Goal: Book appointment/travel/reservation

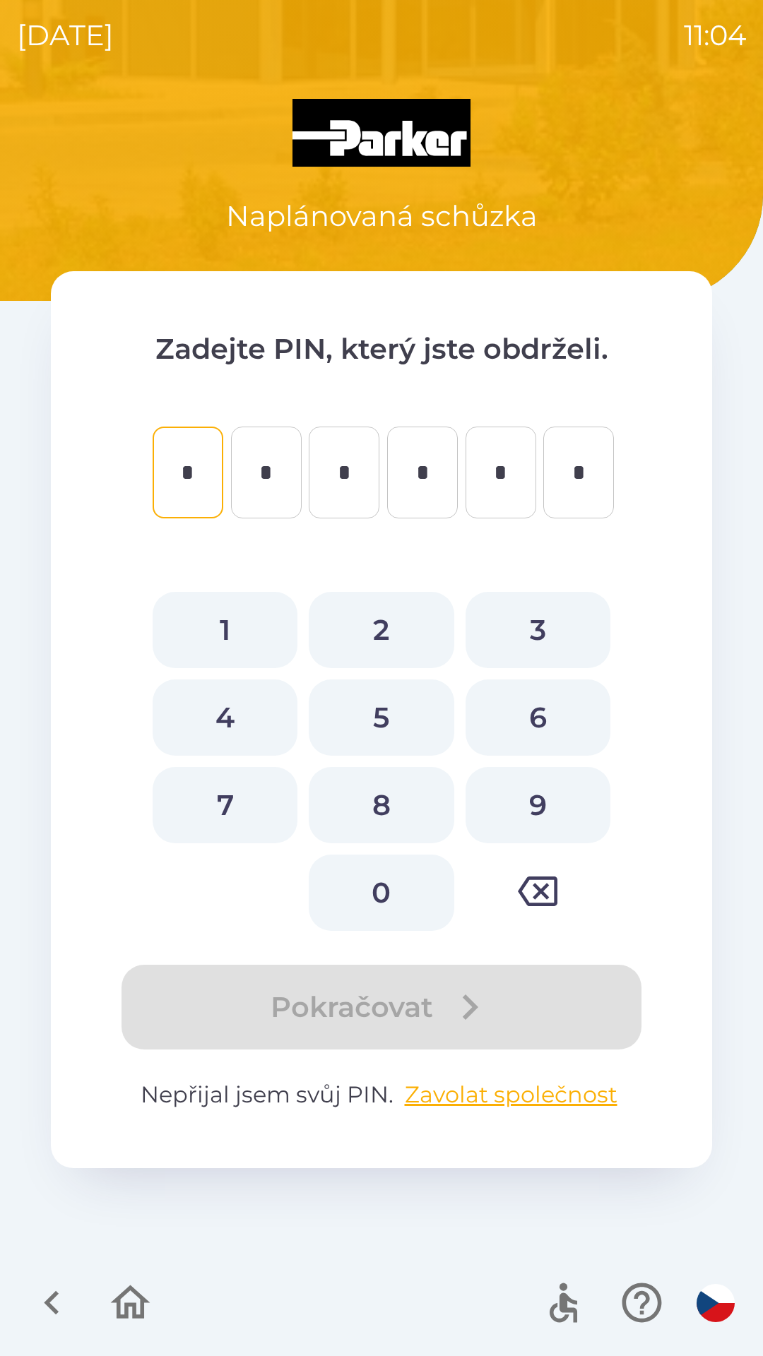
click at [381, 624] on button "2" at bounding box center [381, 630] width 145 height 76
type input "*"
click at [228, 629] on button "1" at bounding box center [225, 630] width 145 height 76
type input "*"
click at [237, 709] on button "4" at bounding box center [225, 717] width 145 height 76
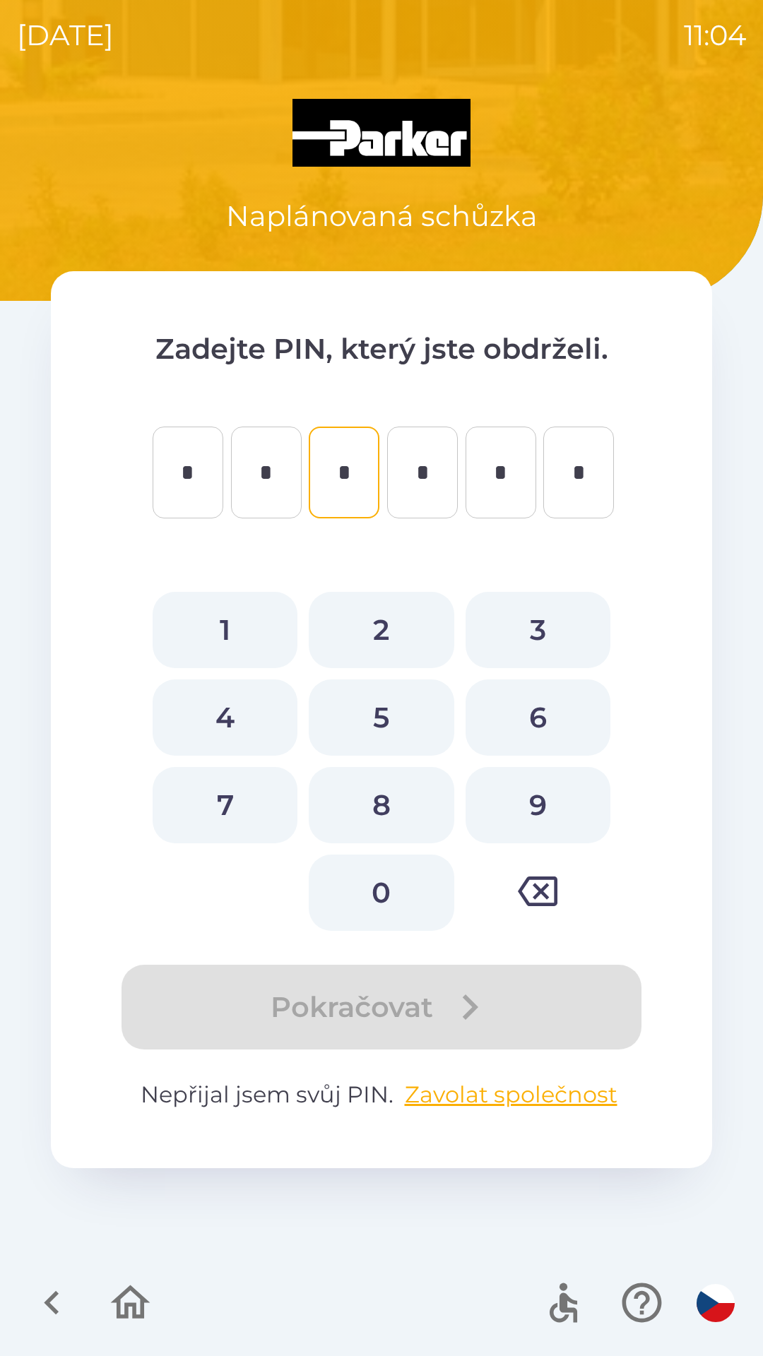
type input "*"
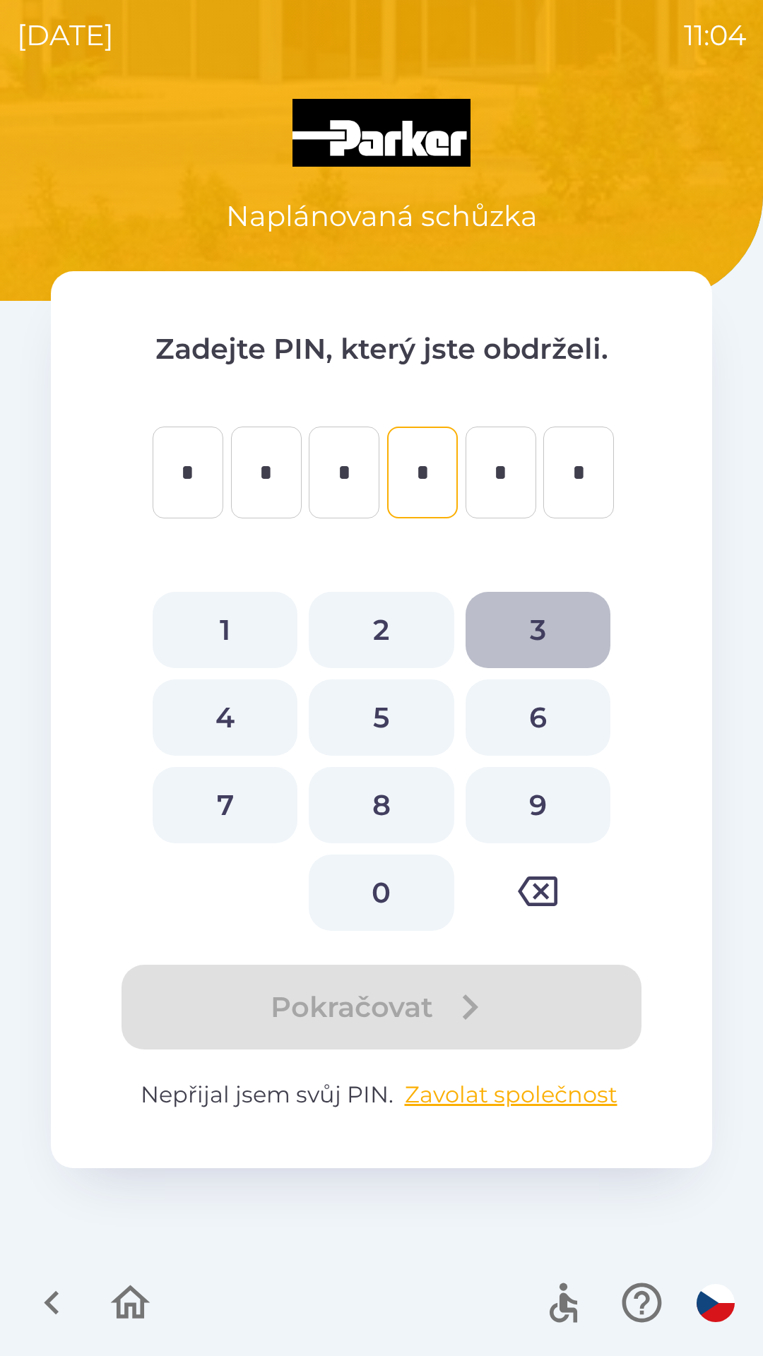
click at [536, 621] on button "3" at bounding box center [537, 630] width 145 height 76
type input "*"
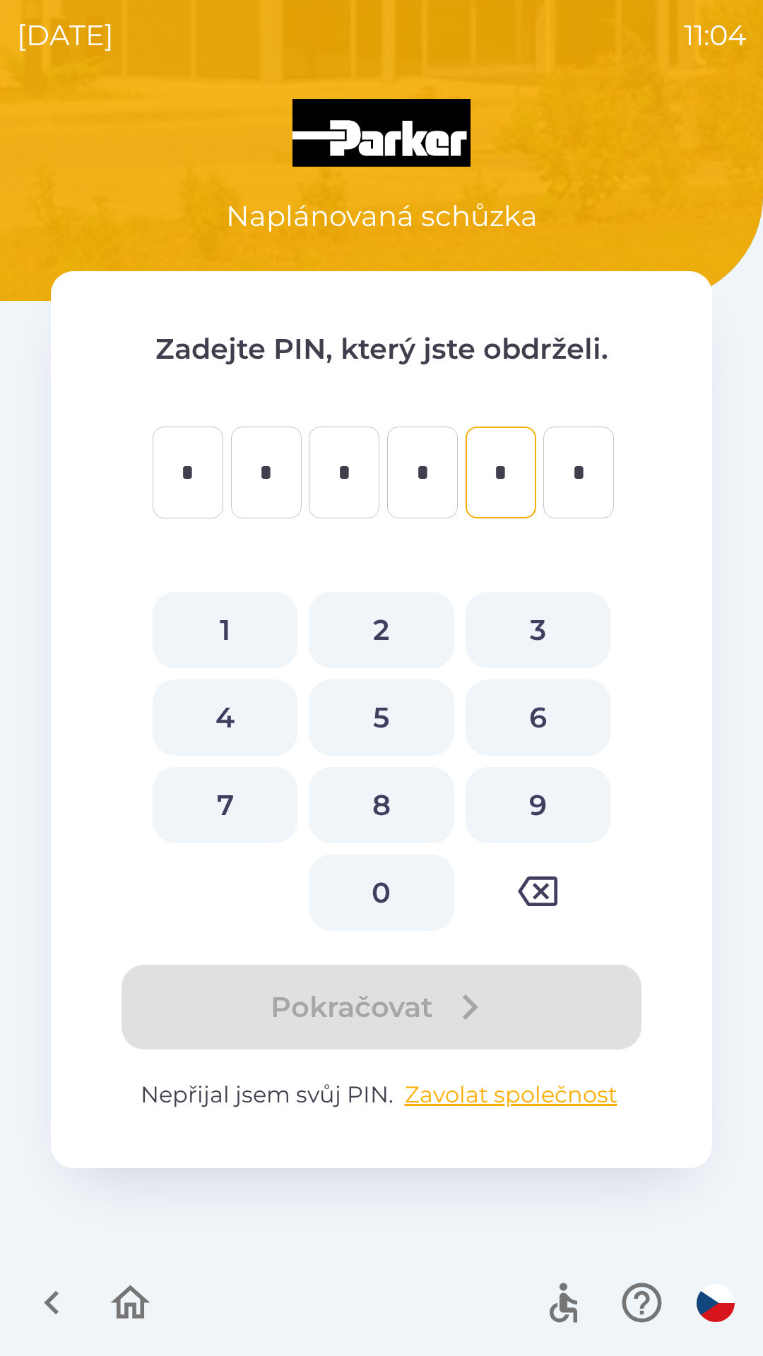
click at [538, 711] on button "6" at bounding box center [537, 717] width 145 height 76
type input "*"
click at [390, 792] on button "8" at bounding box center [381, 805] width 145 height 76
type input "*"
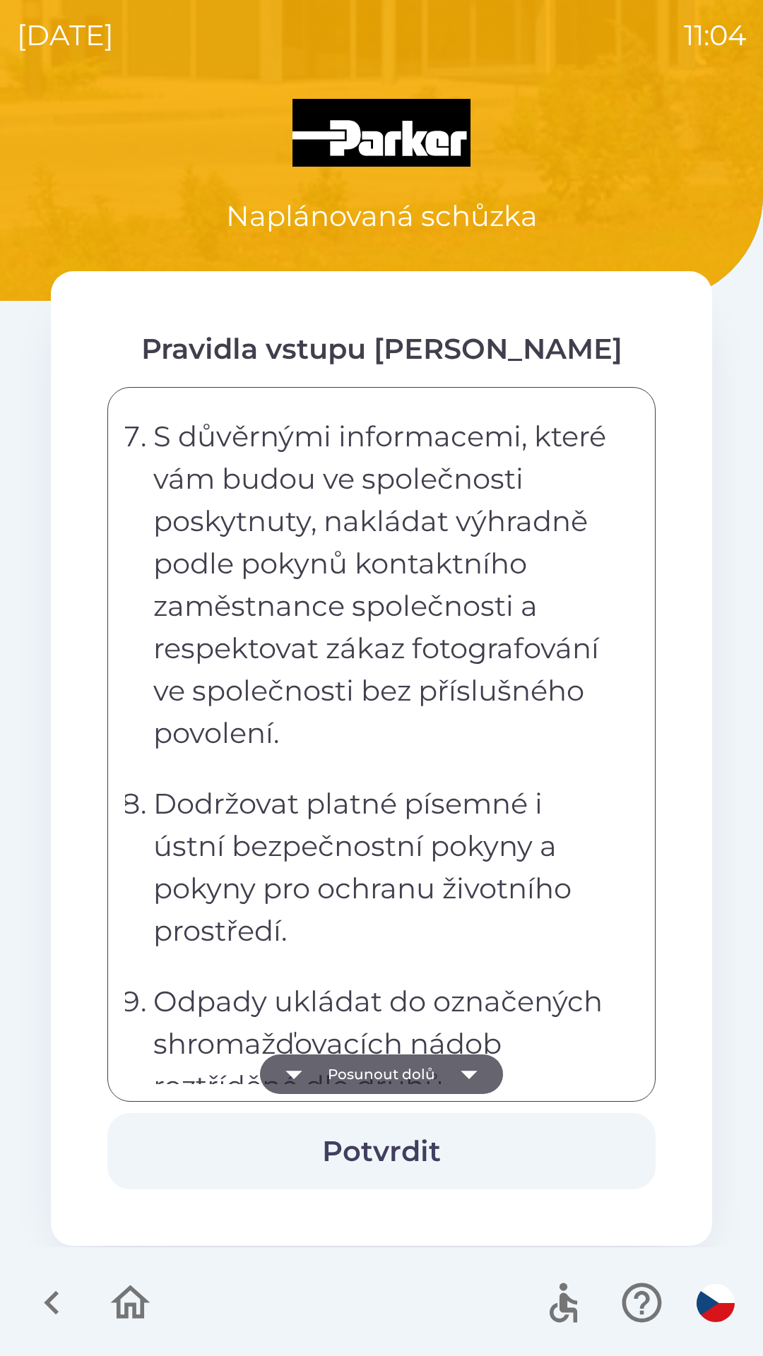
scroll to position [2817, 0]
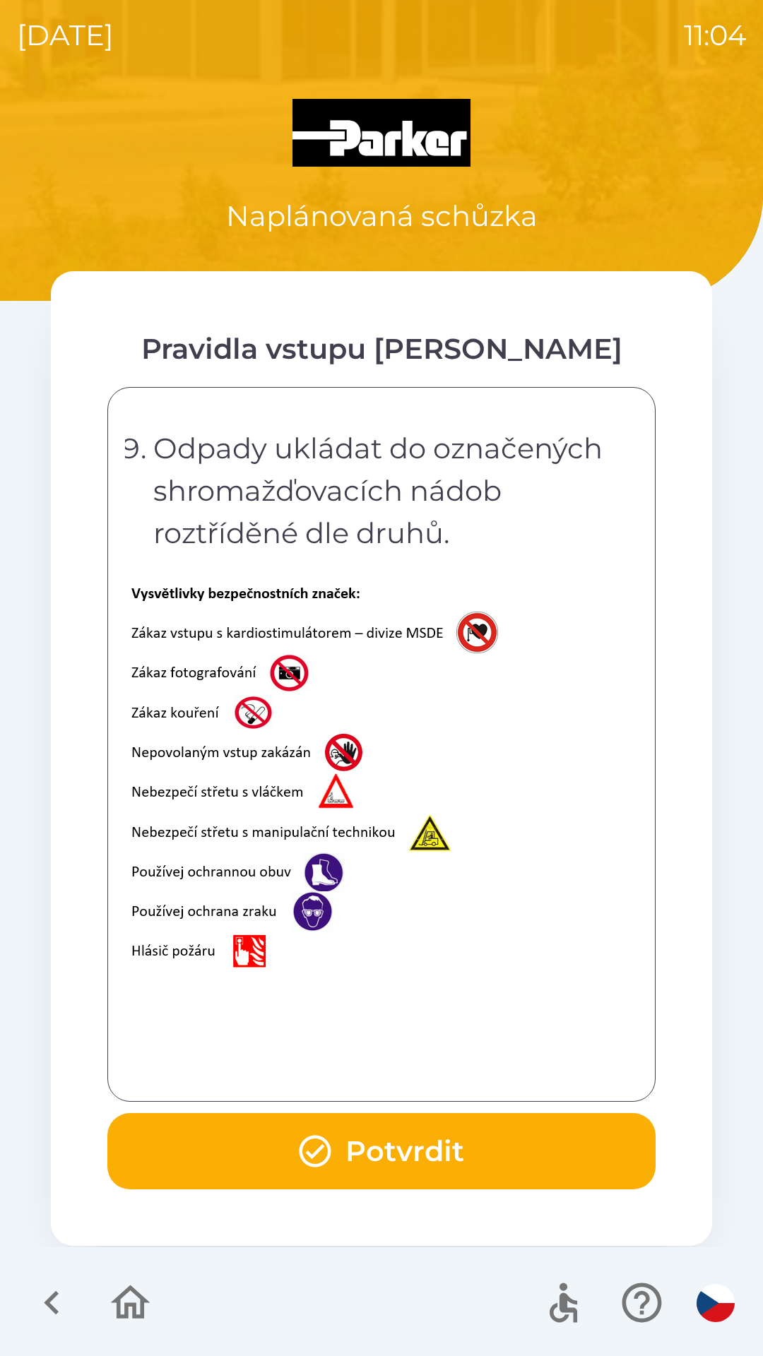
click at [413, 1157] on button "Potvrdit" at bounding box center [381, 1151] width 548 height 76
